Goal: Task Accomplishment & Management: Use online tool/utility

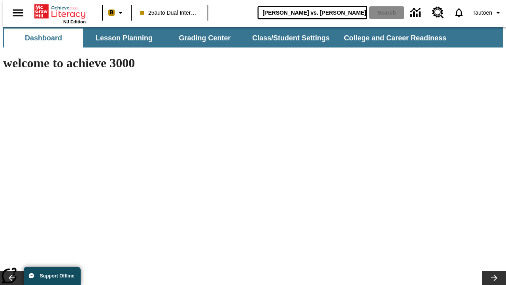
type input "Michelangelo vs. Leonardo"
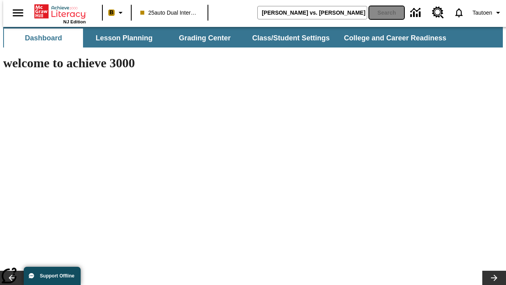
click at [382, 13] on button "Search" at bounding box center [386, 12] width 35 height 13
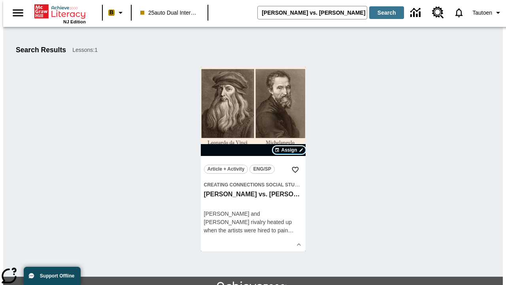
click at [289, 150] on span "Assign" at bounding box center [289, 149] width 16 height 7
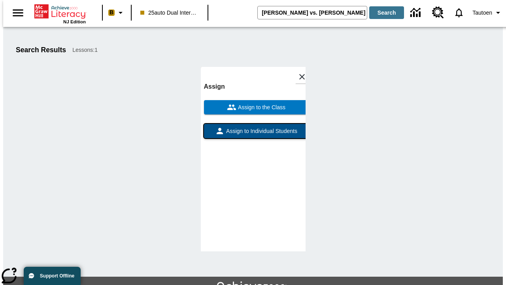
click at [253, 127] on span "Assign to Individual Students" at bounding box center [261, 131] width 73 height 8
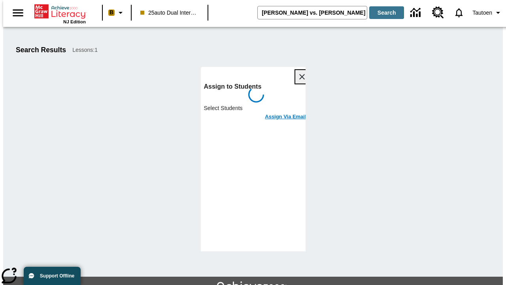
scroll to position [43, 0]
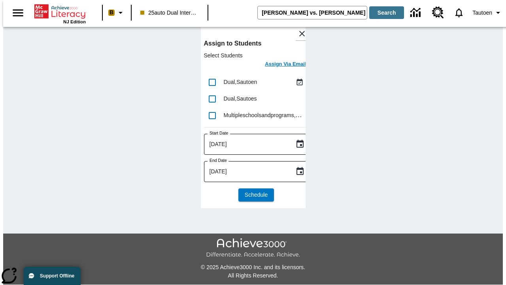
click at [212, 82] on input "lesson details" at bounding box center [212, 82] width 17 height 17
checkbox input "true"
click at [280, 65] on h6 "Assign Via Email" at bounding box center [285, 64] width 41 height 9
